Goal: Task Accomplishment & Management: Manage account settings

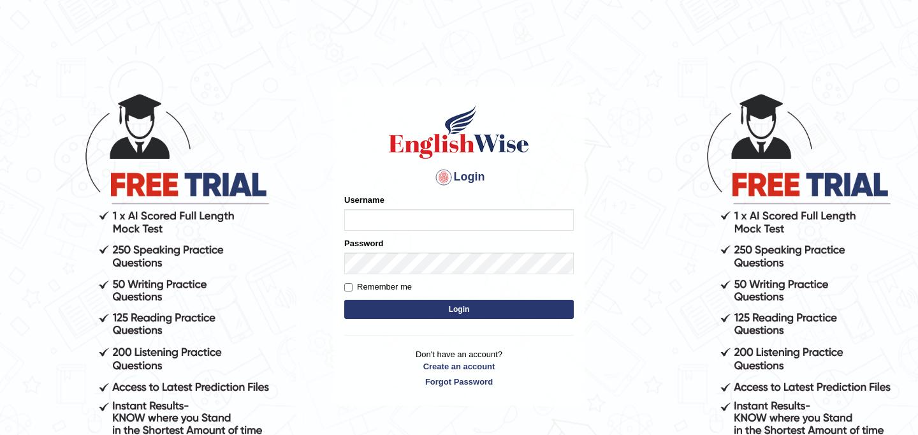
type input "JyotiJ"
click at [441, 304] on button "Login" at bounding box center [459, 309] width 230 height 19
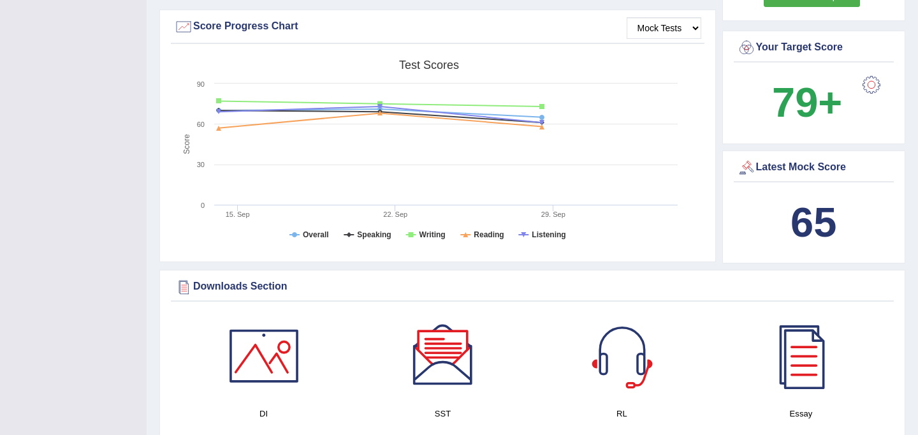
scroll to position [458, 0]
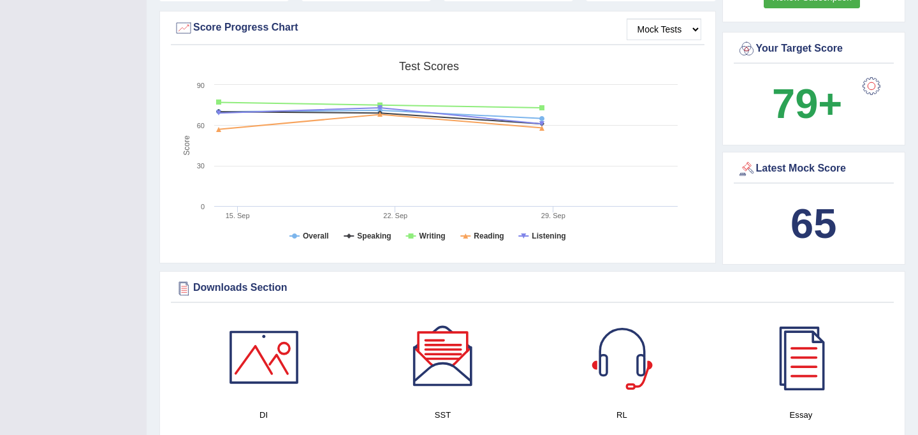
click at [441, 298] on div "Downloads Section" at bounding box center [532, 288] width 717 height 19
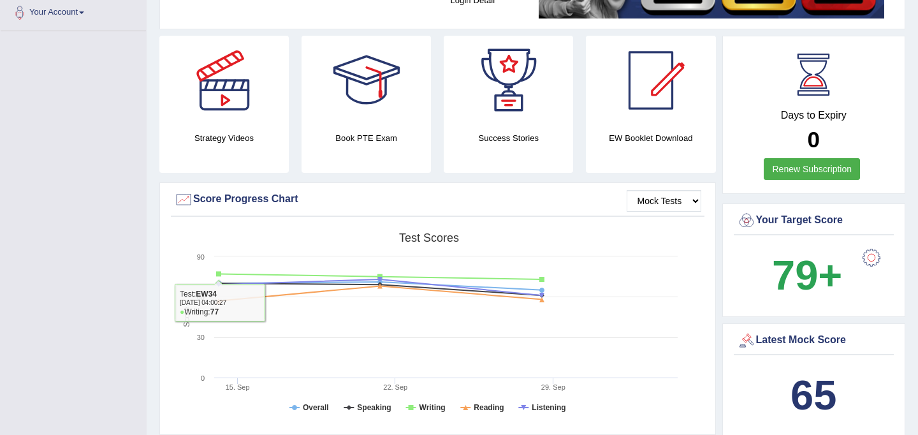
scroll to position [0, 0]
